Goal: Transaction & Acquisition: Book appointment/travel/reservation

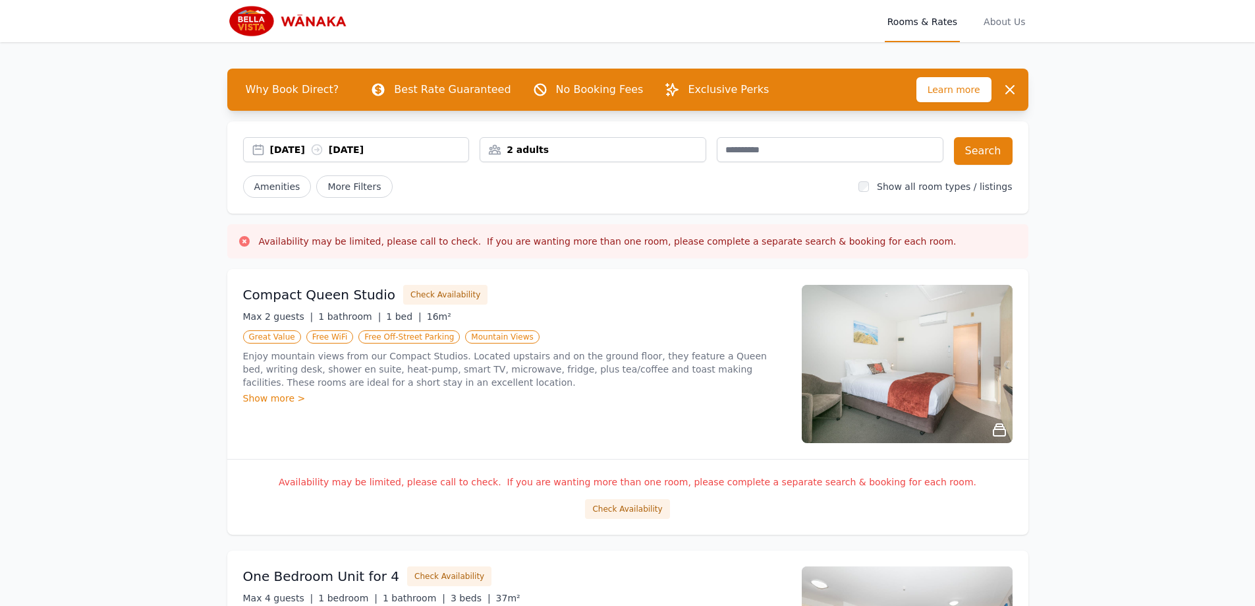
click at [298, 146] on div "[DATE] [DATE]" at bounding box center [369, 149] width 199 height 13
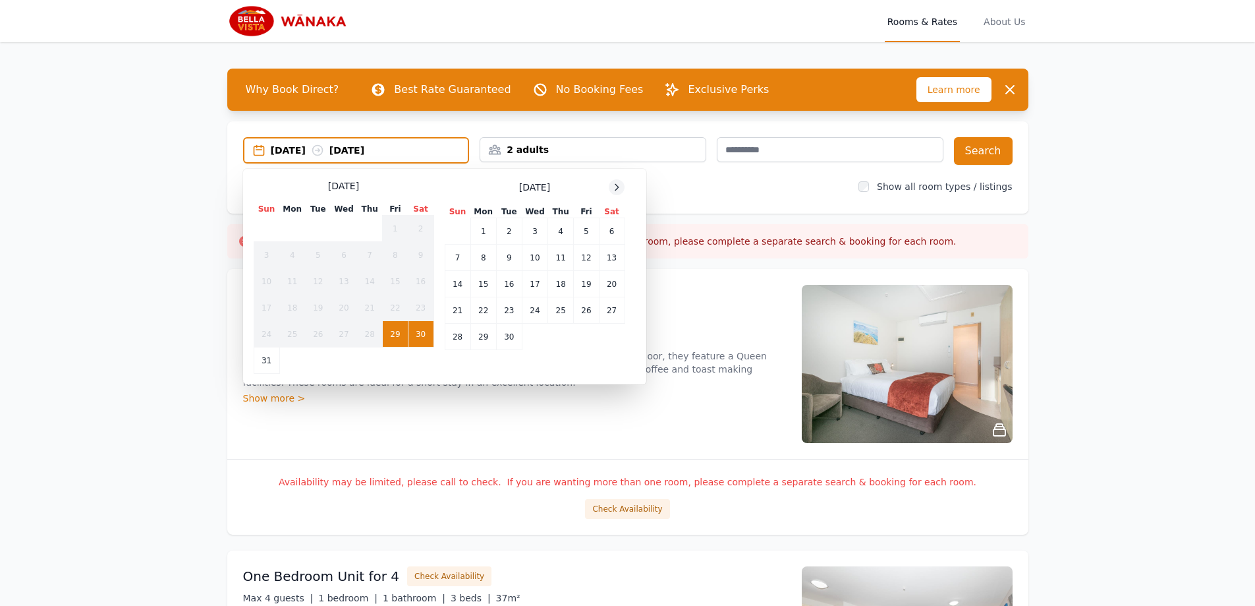
click at [619, 190] on icon at bounding box center [616, 187] width 11 height 11
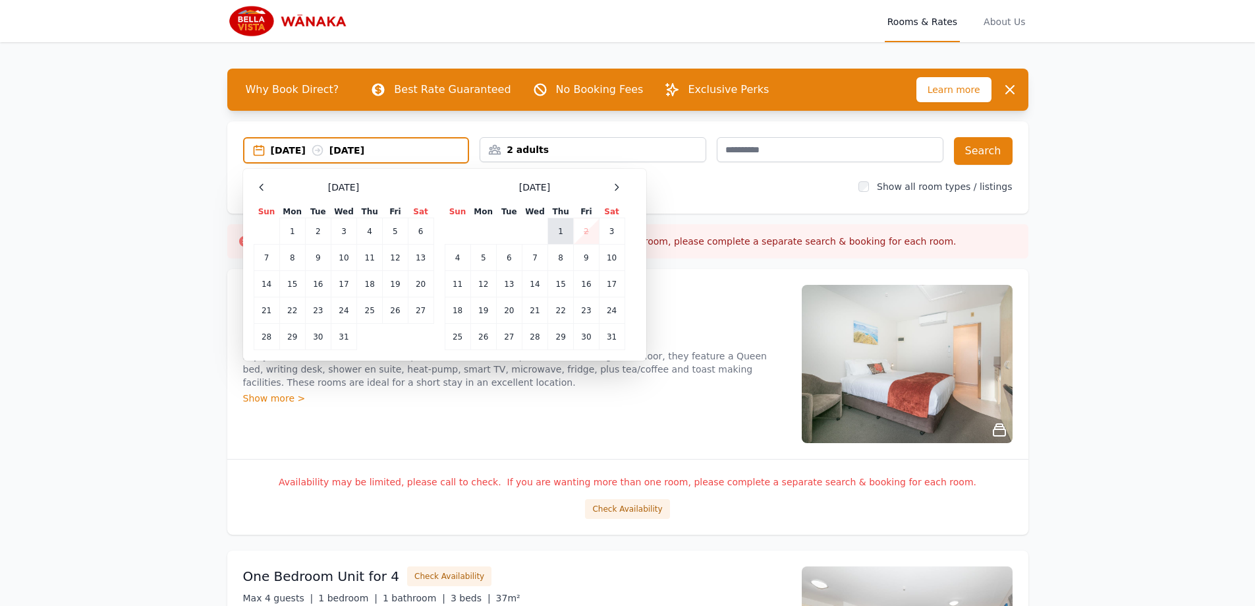
click at [561, 226] on td "1" at bounding box center [561, 231] width 26 height 26
click at [611, 232] on td "3" at bounding box center [612, 231] width 26 height 26
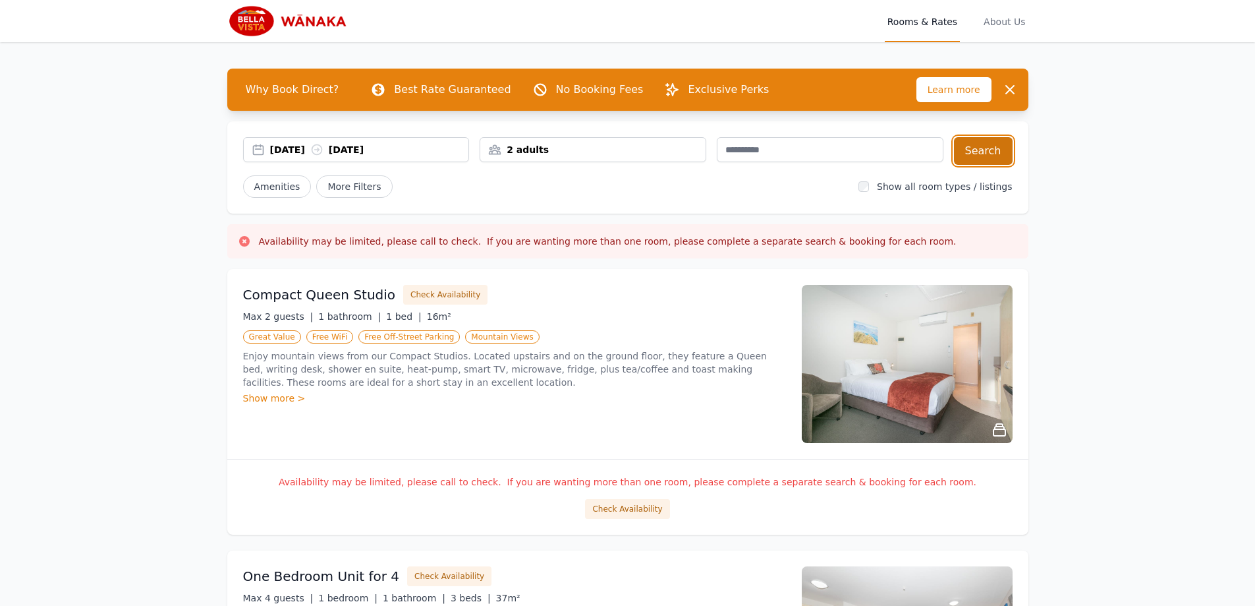
click at [988, 148] on button "Search" at bounding box center [983, 151] width 59 height 28
drag, startPoint x: 1131, startPoint y: 45, endPoint x: 1125, endPoint y: 47, distance: 7.1
